Goal: Task Accomplishment & Management: Use online tool/utility

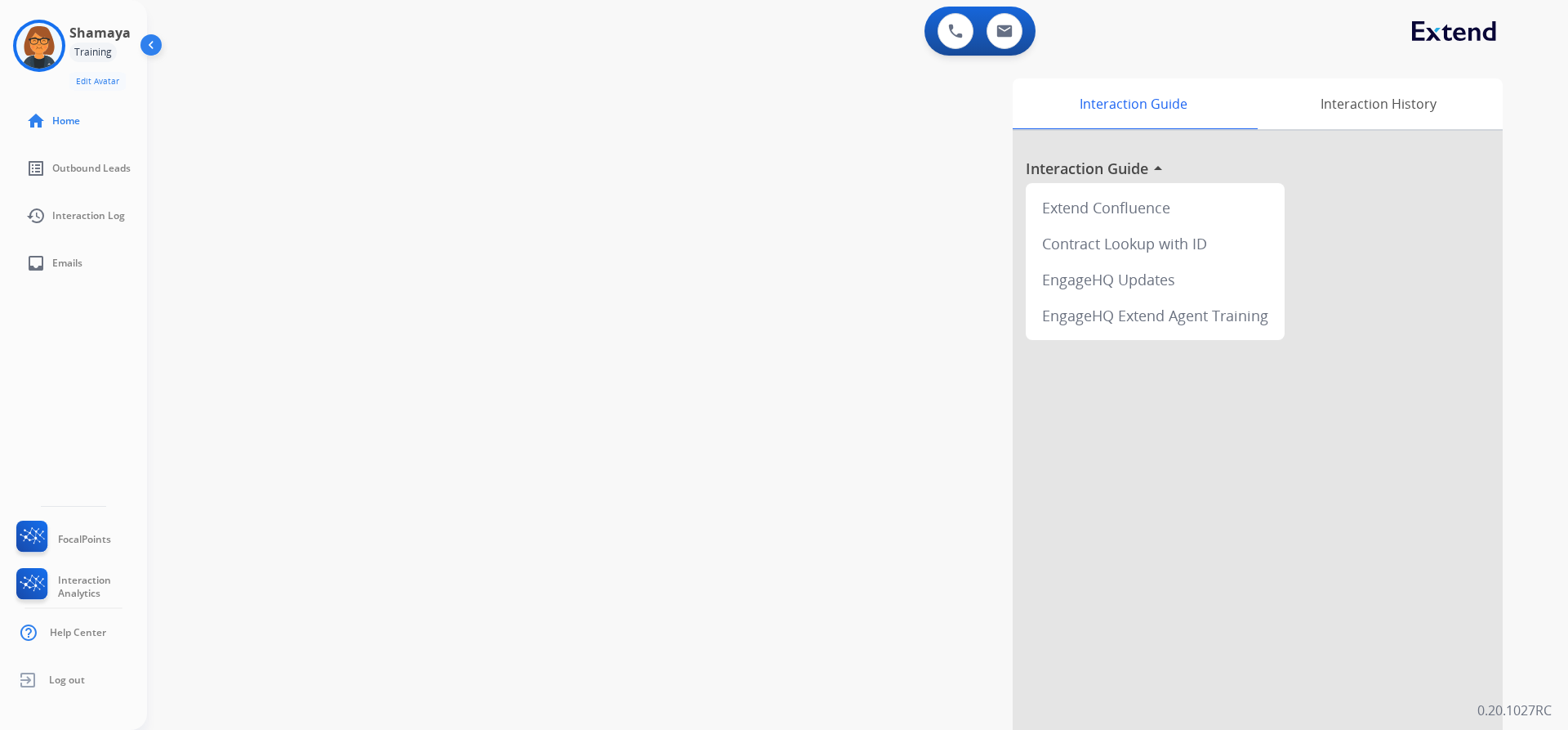
click at [140, 40] on img at bounding box center [153, 48] width 31 height 31
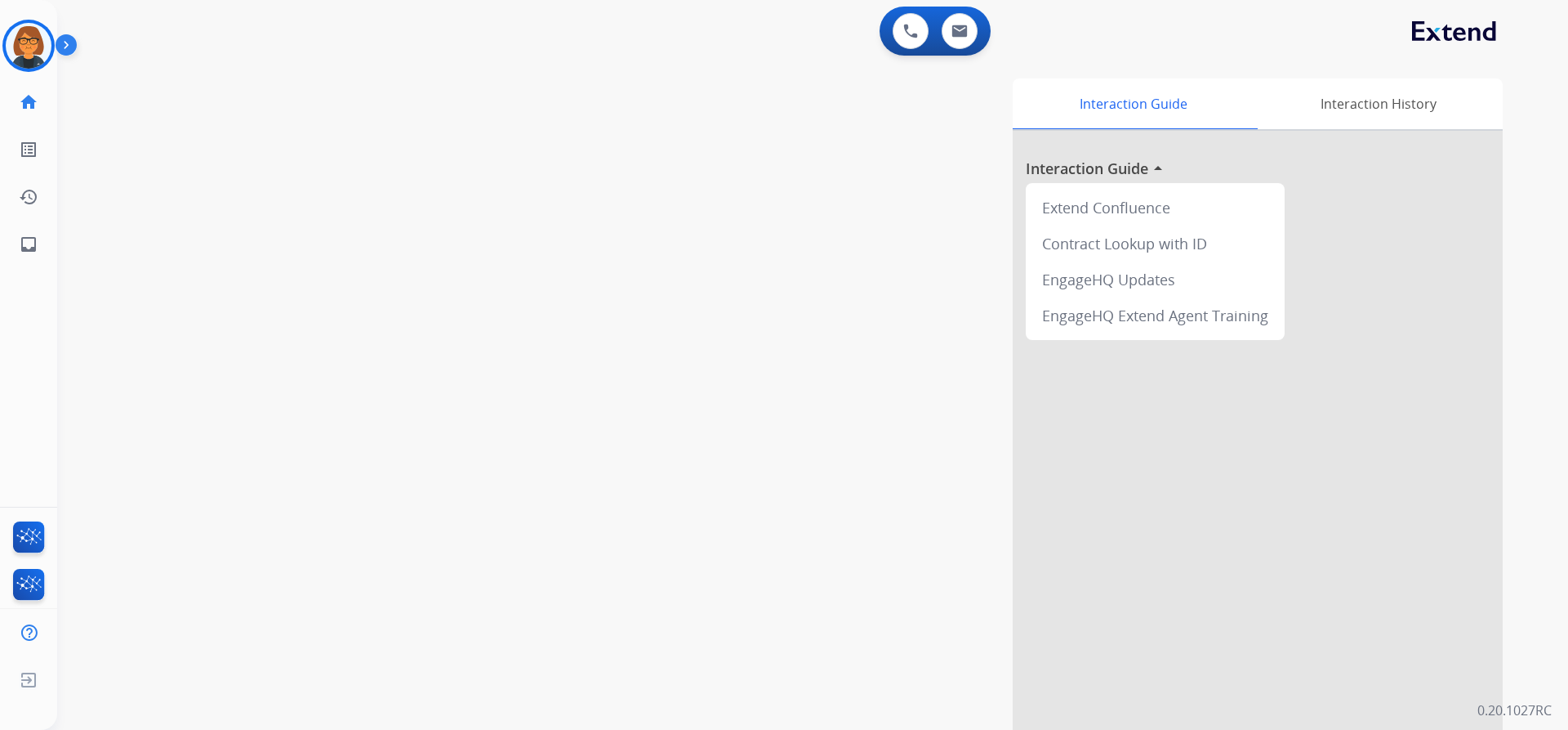
click at [59, 41] on img at bounding box center [69, 48] width 28 height 31
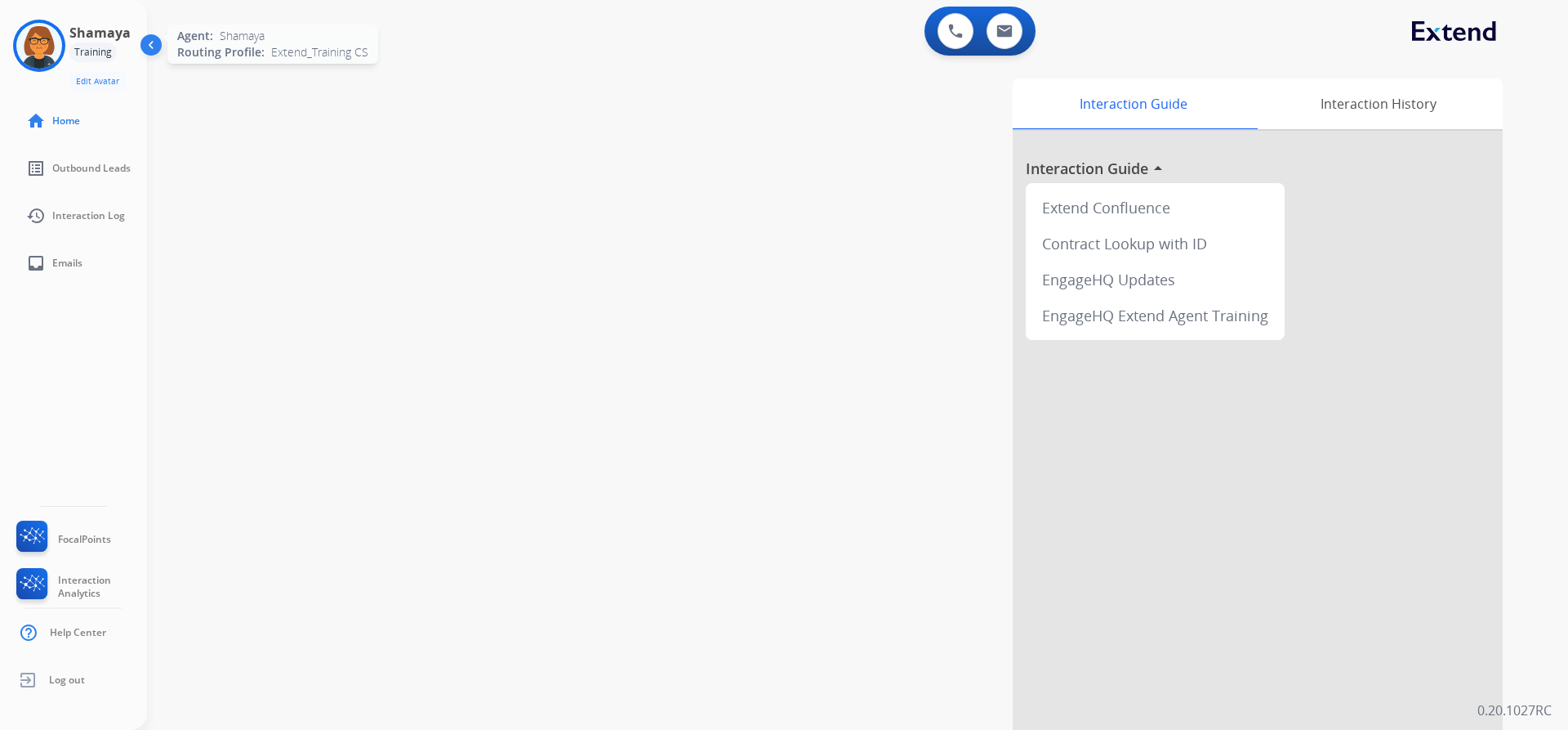
click at [33, 50] on img at bounding box center [39, 46] width 46 height 46
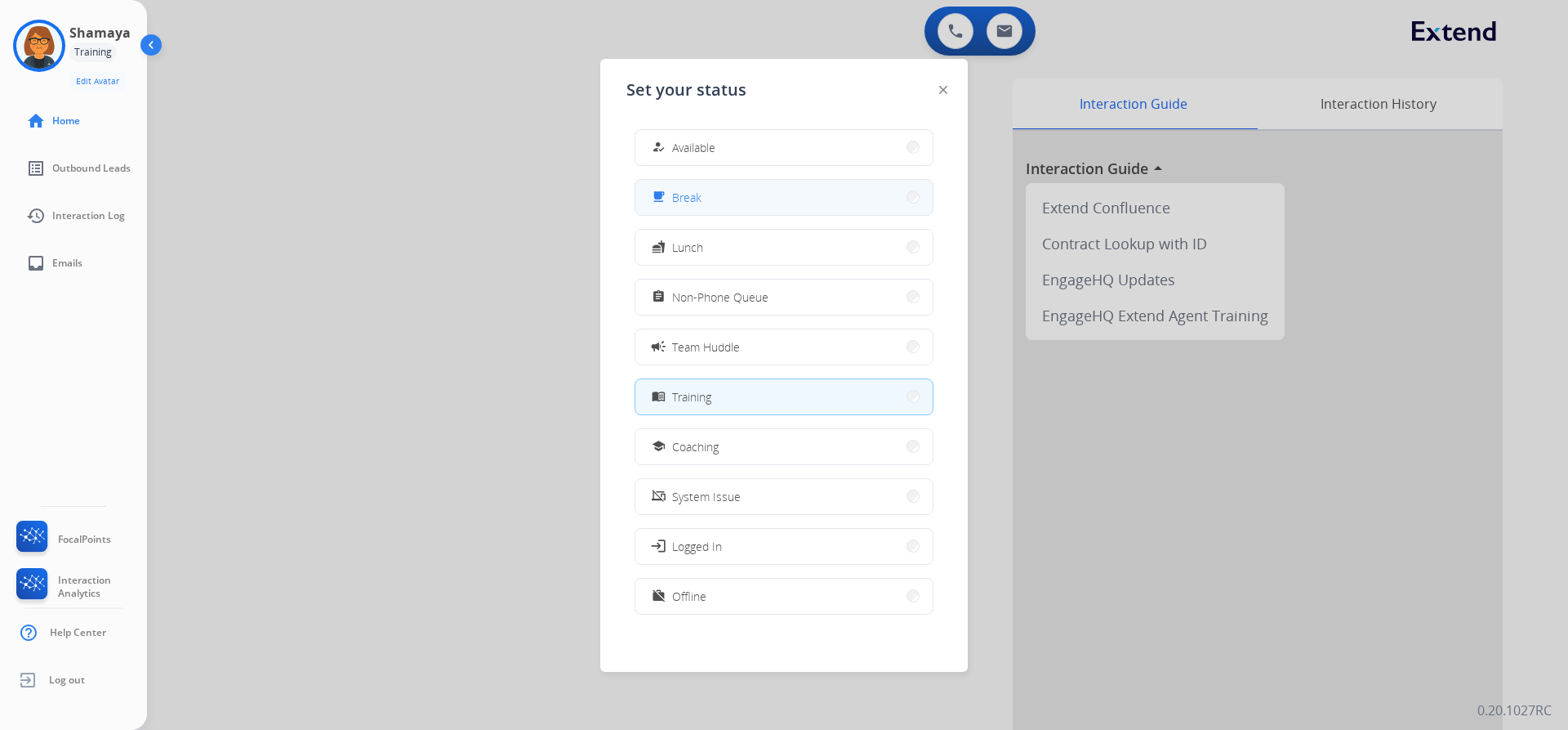
click at [720, 199] on button "free_breakfast Break" at bounding box center [784, 197] width 297 height 35
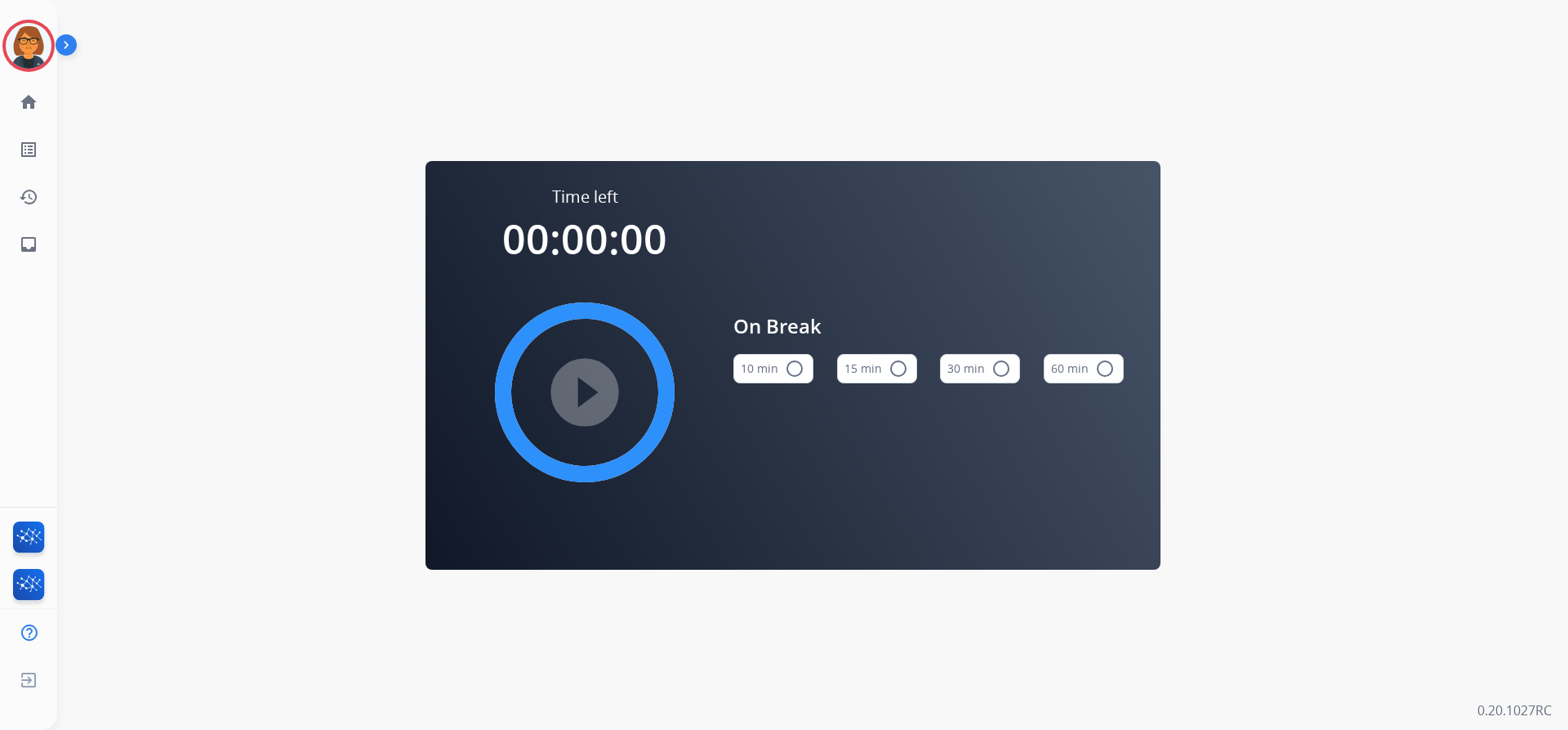
click at [901, 360] on mat-icon "radio_button_unchecked" at bounding box center [899, 368] width 20 height 20
click at [590, 402] on mat-icon "play_circle_filled" at bounding box center [584, 392] width 20 height 20
click at [49, 38] on img at bounding box center [29, 46] width 46 height 46
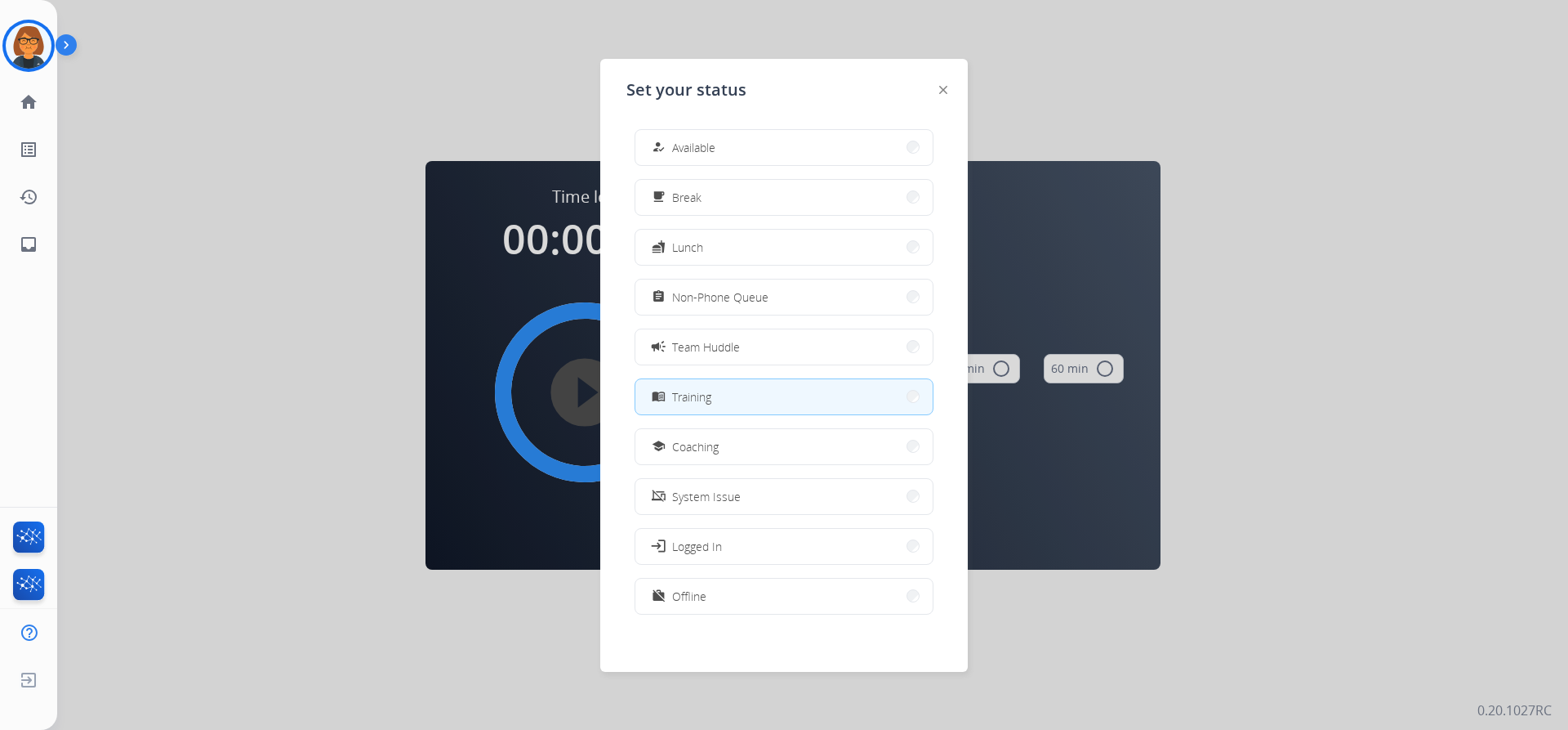
click at [1274, 165] on div at bounding box center [784, 365] width 1568 height 730
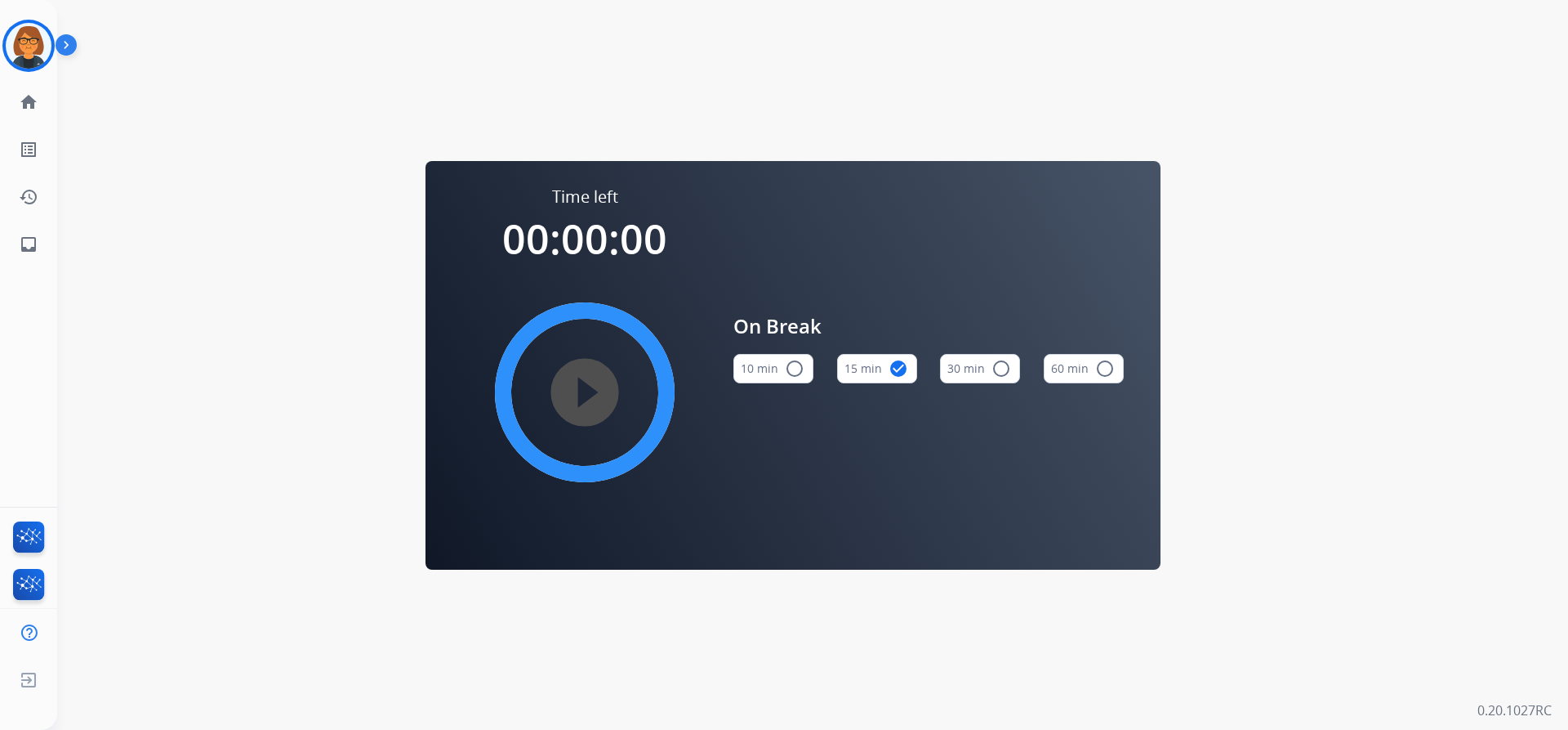
click at [65, 54] on img at bounding box center [69, 48] width 28 height 31
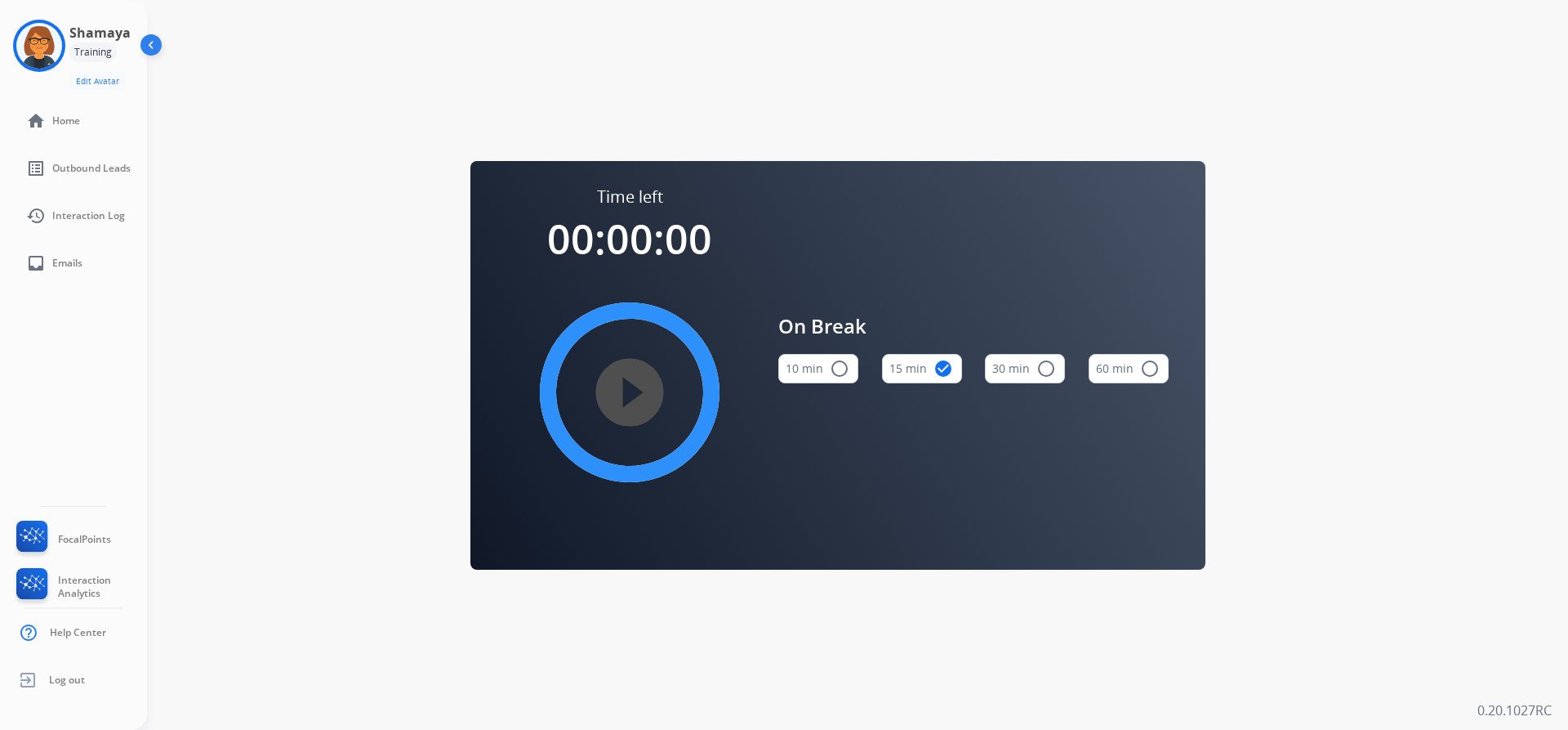
click at [151, 36] on img at bounding box center [153, 48] width 31 height 31
